Goal: Information Seeking & Learning: Learn about a topic

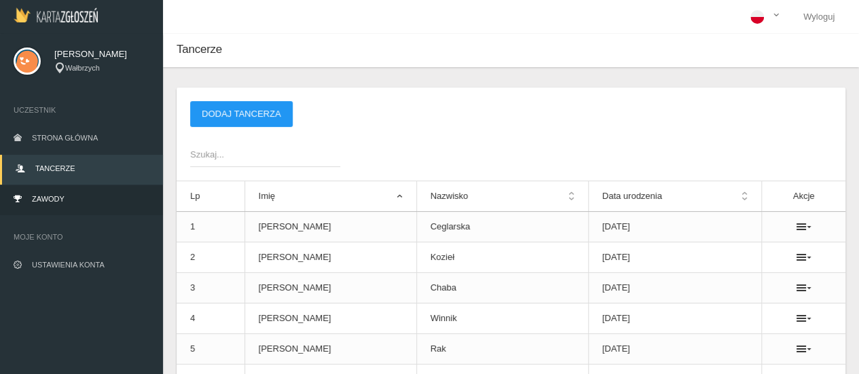
click at [116, 189] on link "Zawody" at bounding box center [81, 200] width 163 height 30
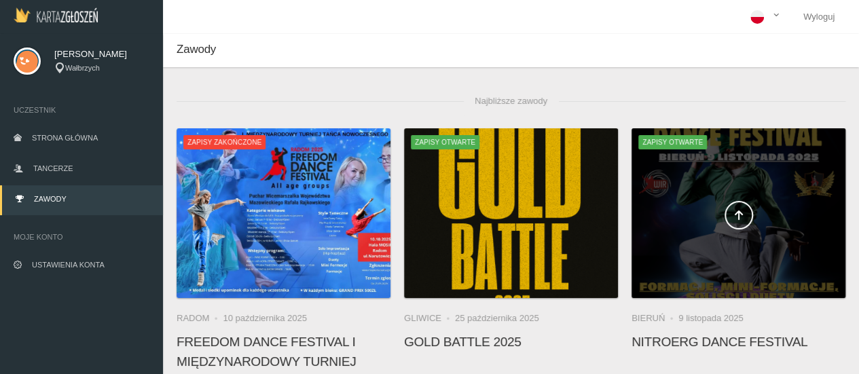
click at [689, 234] on div at bounding box center [738, 213] width 214 height 170
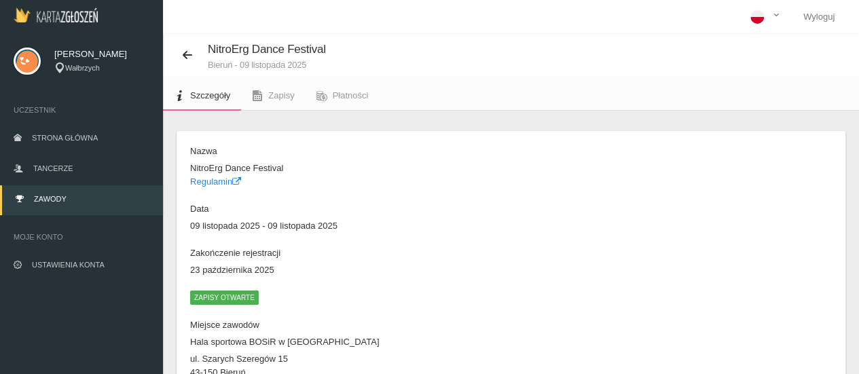
scroll to position [68, 0]
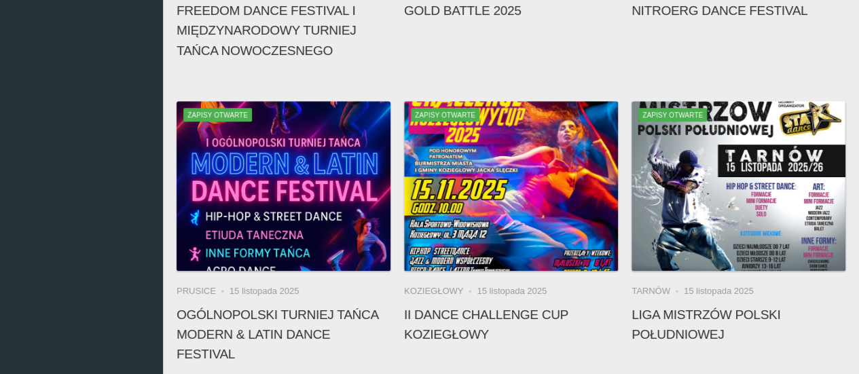
scroll to position [475, 0]
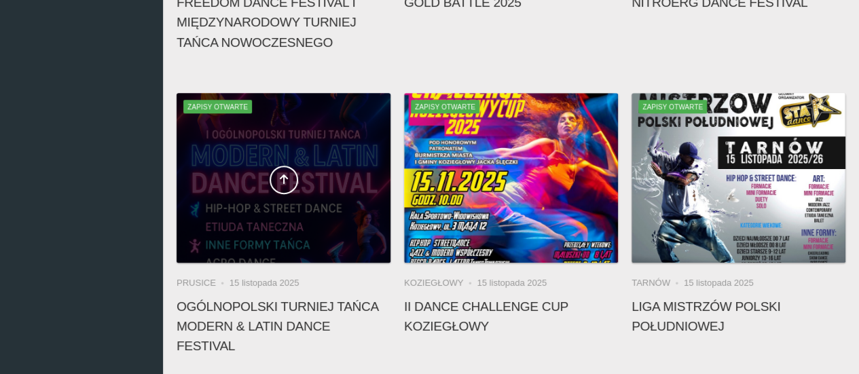
click at [314, 211] on div at bounding box center [284, 178] width 214 height 170
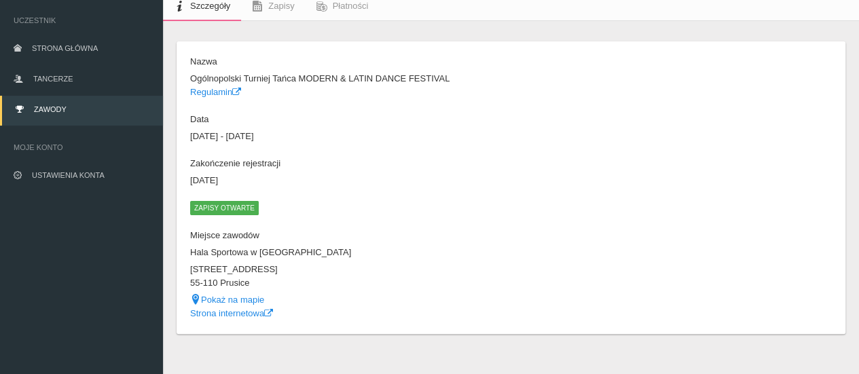
scroll to position [103, 0]
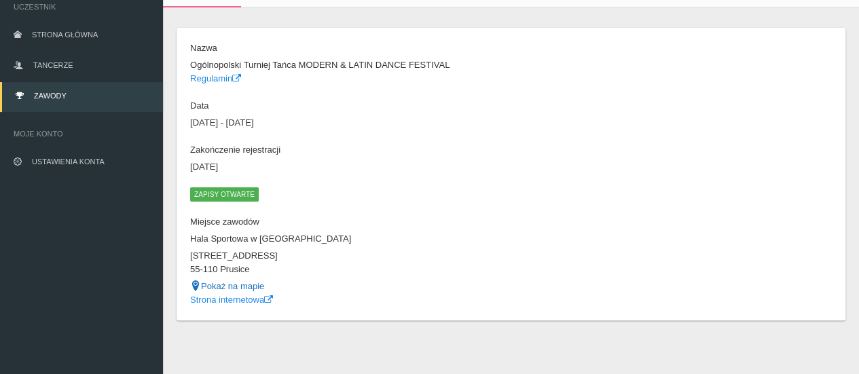
click at [249, 289] on link "Pokaż na mapie" at bounding box center [227, 286] width 74 height 10
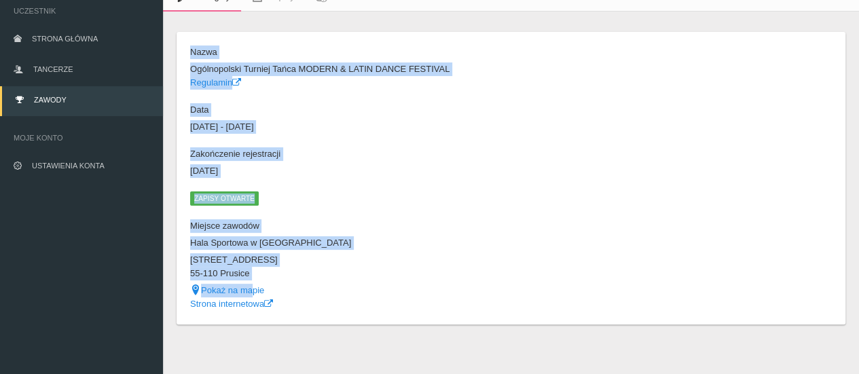
scroll to position [0, 0]
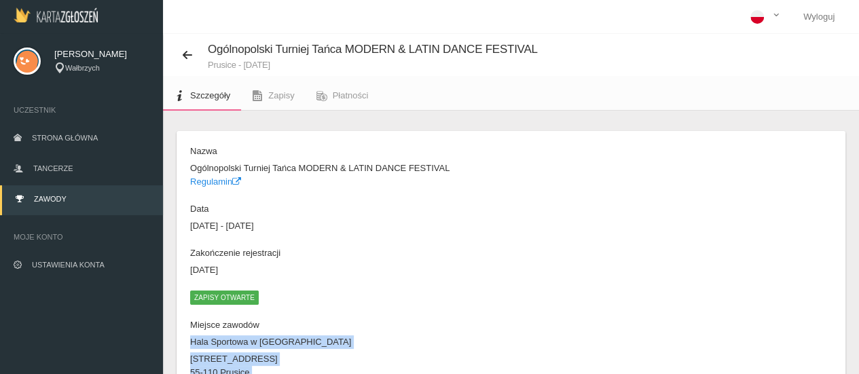
drag, startPoint x: 251, startPoint y: 286, endPoint x: 365, endPoint y: 346, distance: 129.4
click at [362, 359] on dl "Nazwa Ogólnopolski Turniej Tańca MODERN & LATIN DANCE FESTIVAL Regulamin Data 1…" at bounding box center [347, 277] width 314 height 265
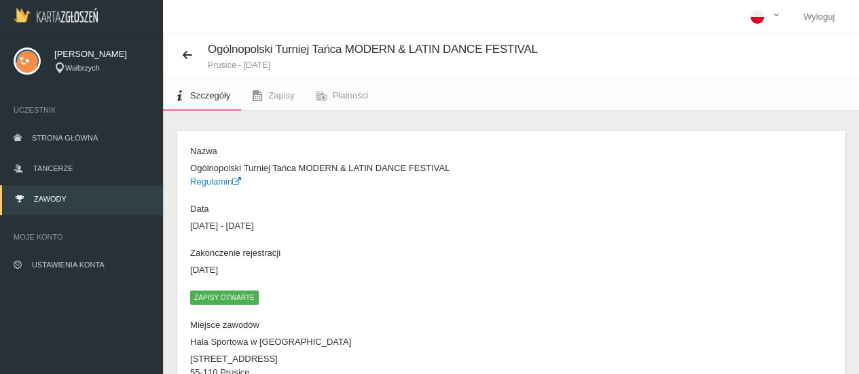
click at [409, 304] on dd "Zapisy otwarte" at bounding box center [347, 298] width 314 height 14
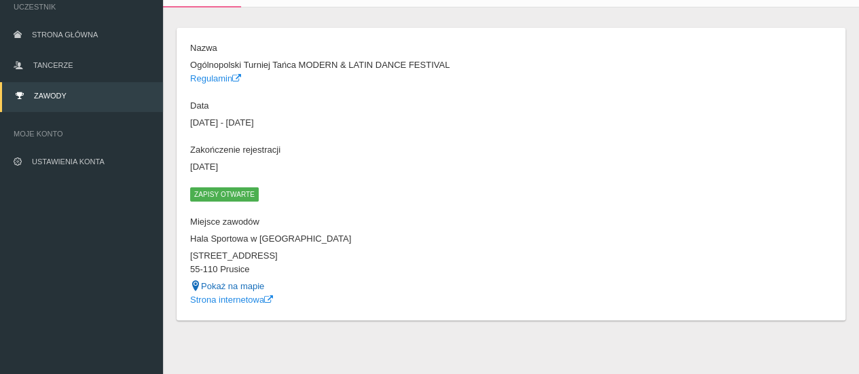
click at [244, 288] on link "Pokaż na mapie" at bounding box center [227, 286] width 74 height 10
click at [263, 302] on link "Strona internetowa" at bounding box center [231, 300] width 83 height 10
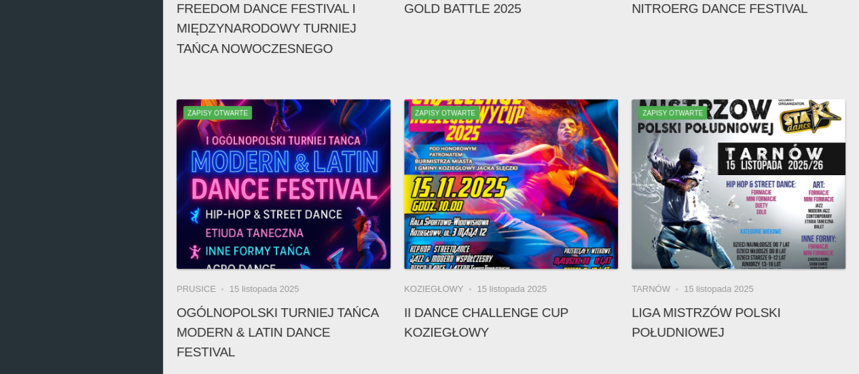
scroll to position [443, 0]
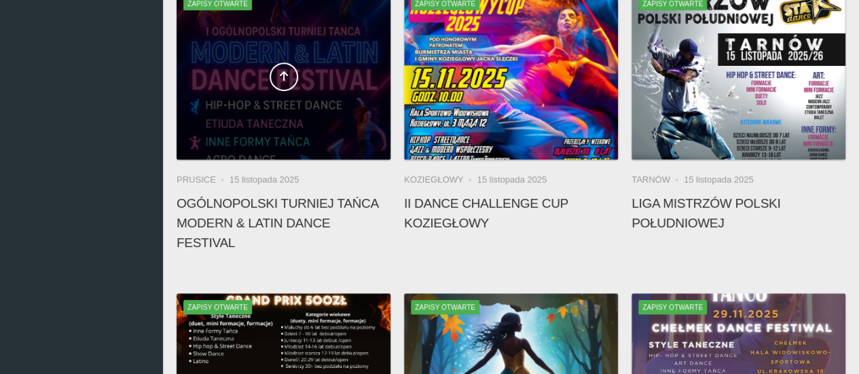
click at [346, 74] on span at bounding box center [284, 76] width 214 height 29
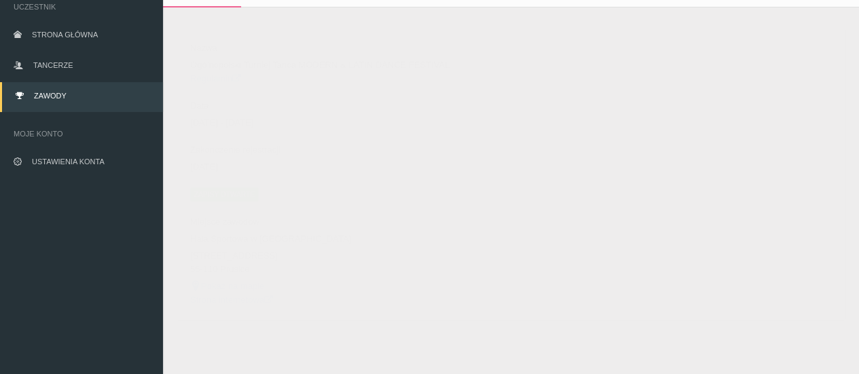
click at [235, 81] on icon at bounding box center [236, 78] width 9 height 9
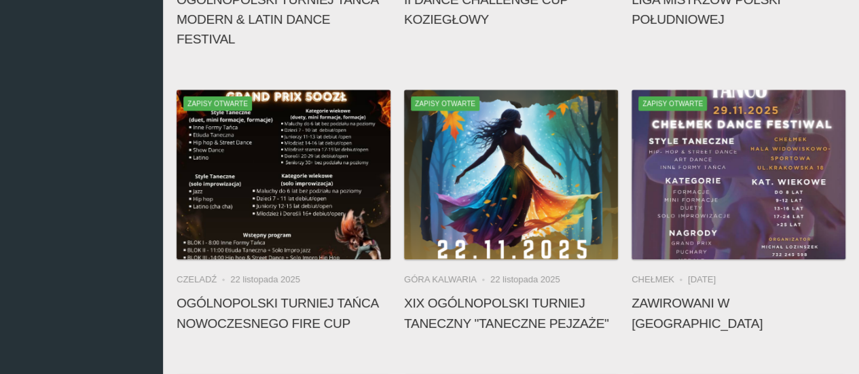
scroll to position [918, 0]
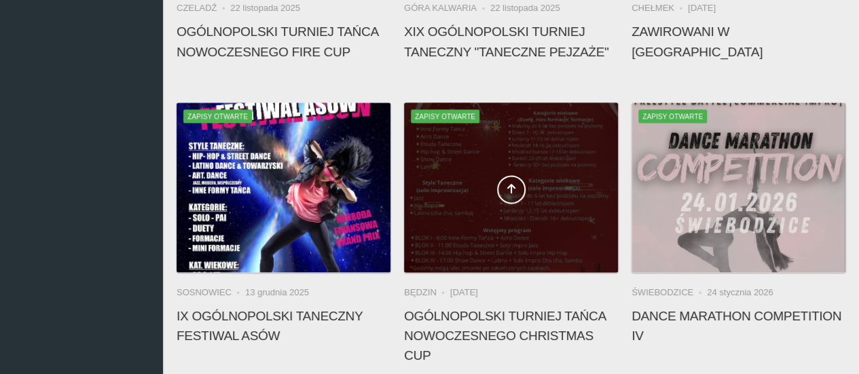
click at [460, 157] on div at bounding box center [511, 188] width 214 height 170
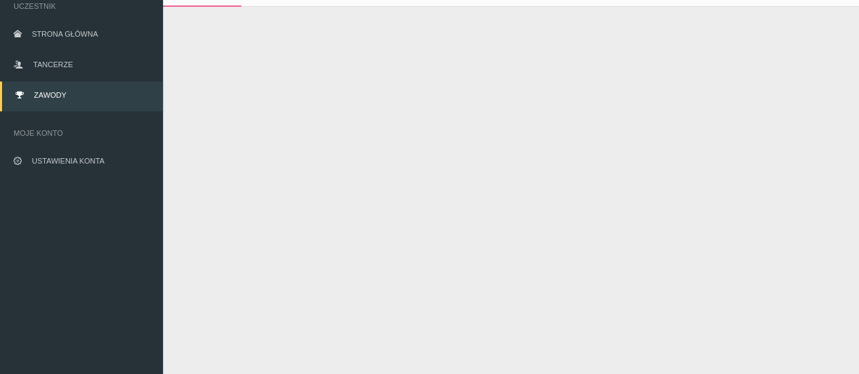
scroll to position [103, 0]
